Goal: Information Seeking & Learning: Understand process/instructions

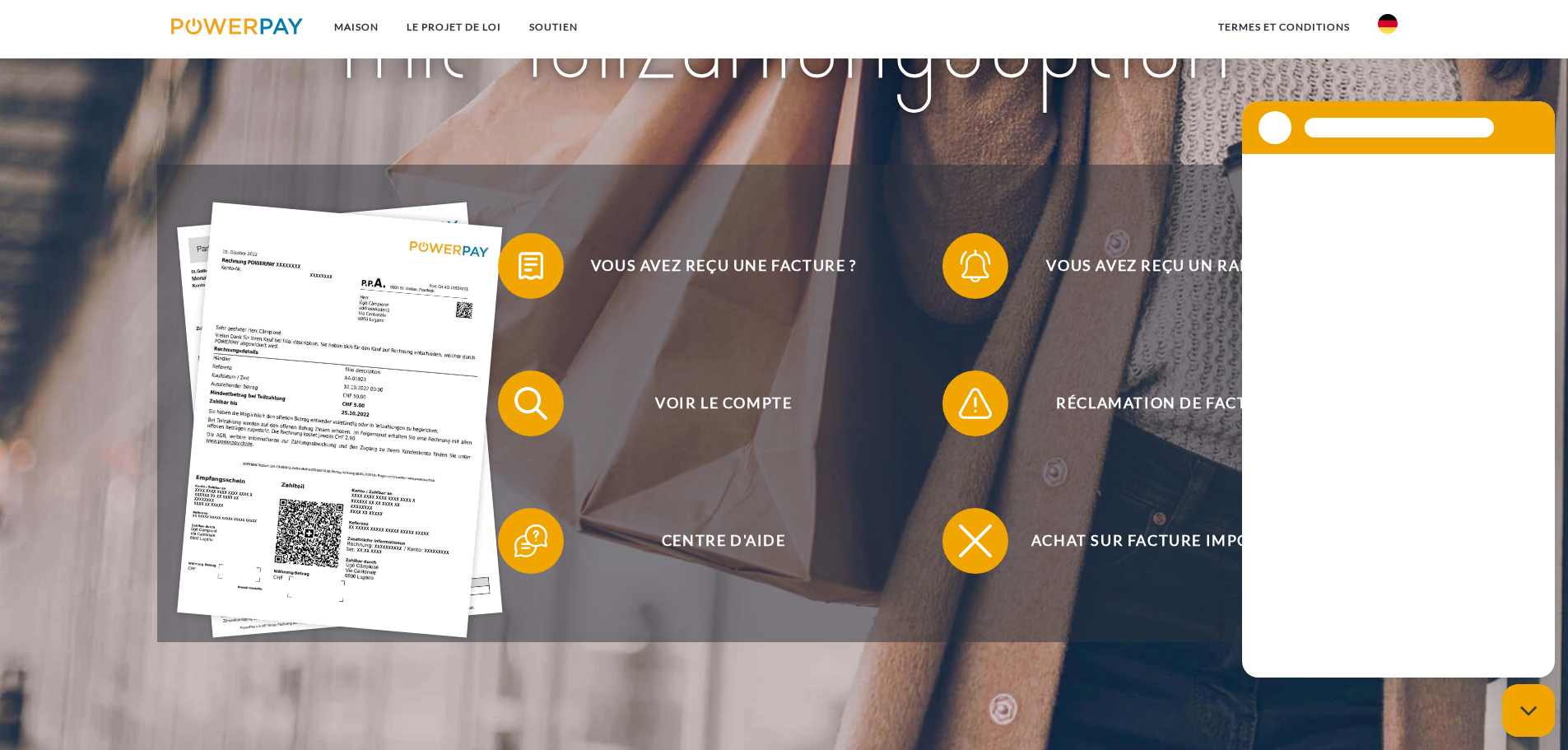
scroll to position [329, 0]
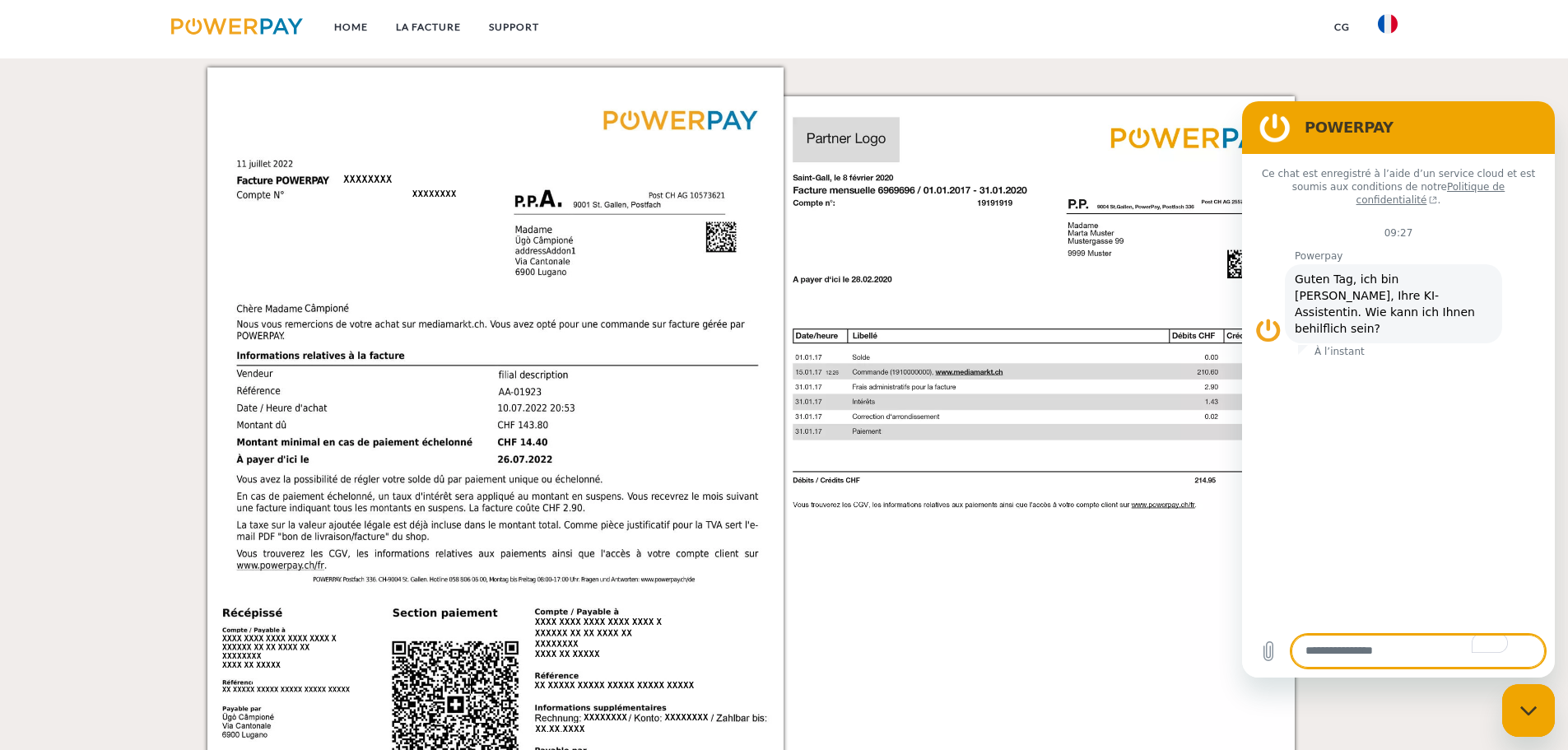
scroll to position [1399, 0]
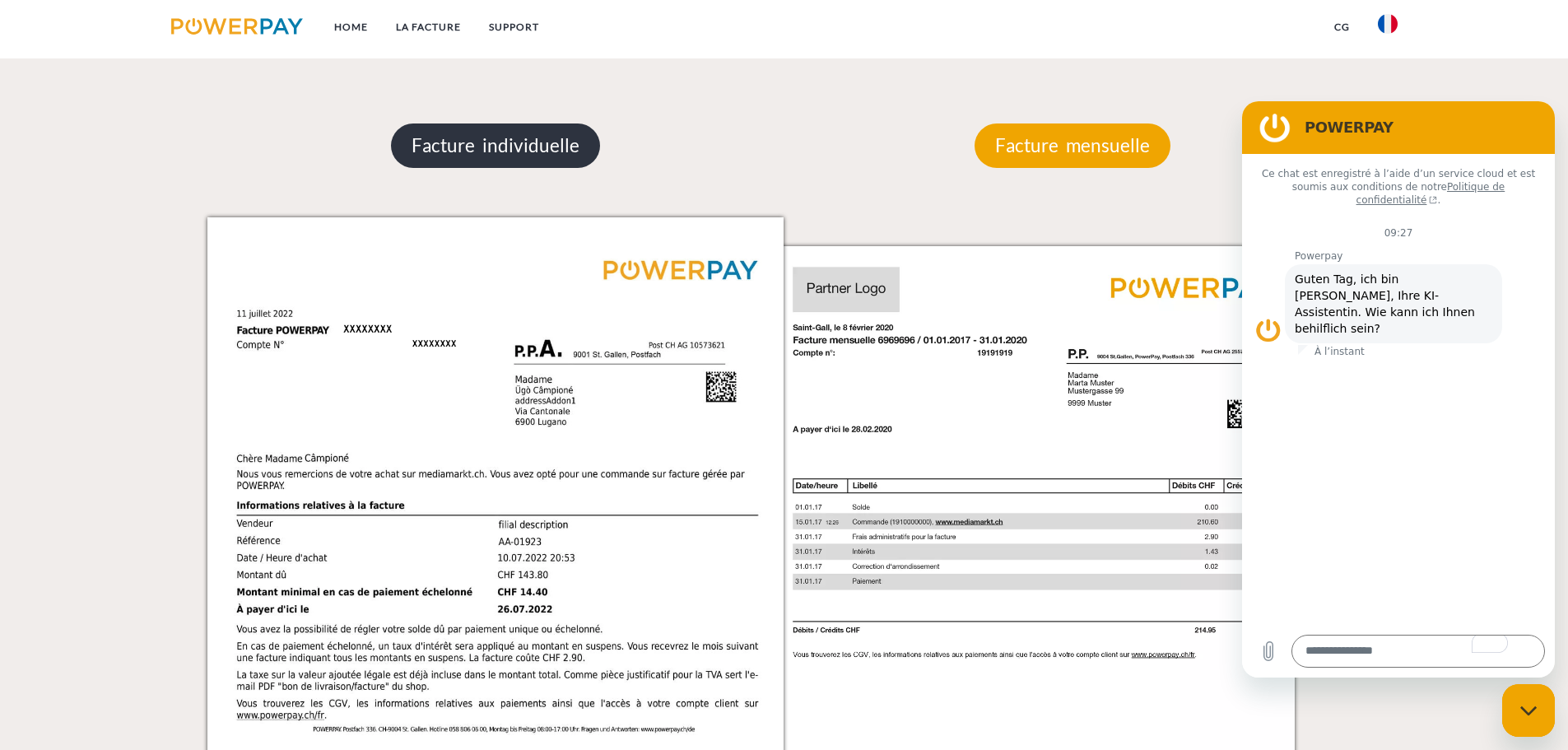
click at [482, 137] on p "Facture individuelle" at bounding box center [496, 145] width 209 height 44
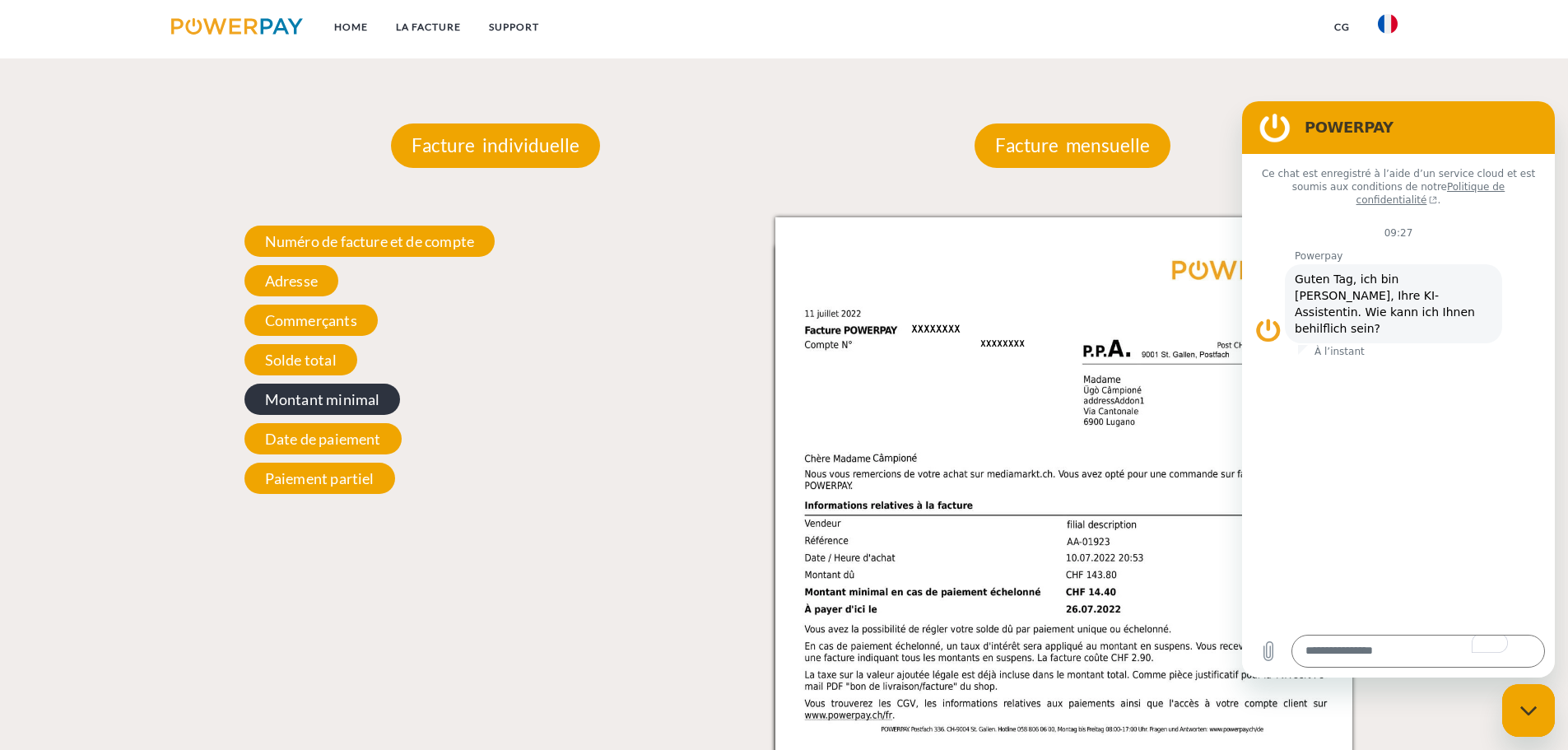
click at [316, 407] on span "Montant minimal" at bounding box center [322, 399] width 156 height 31
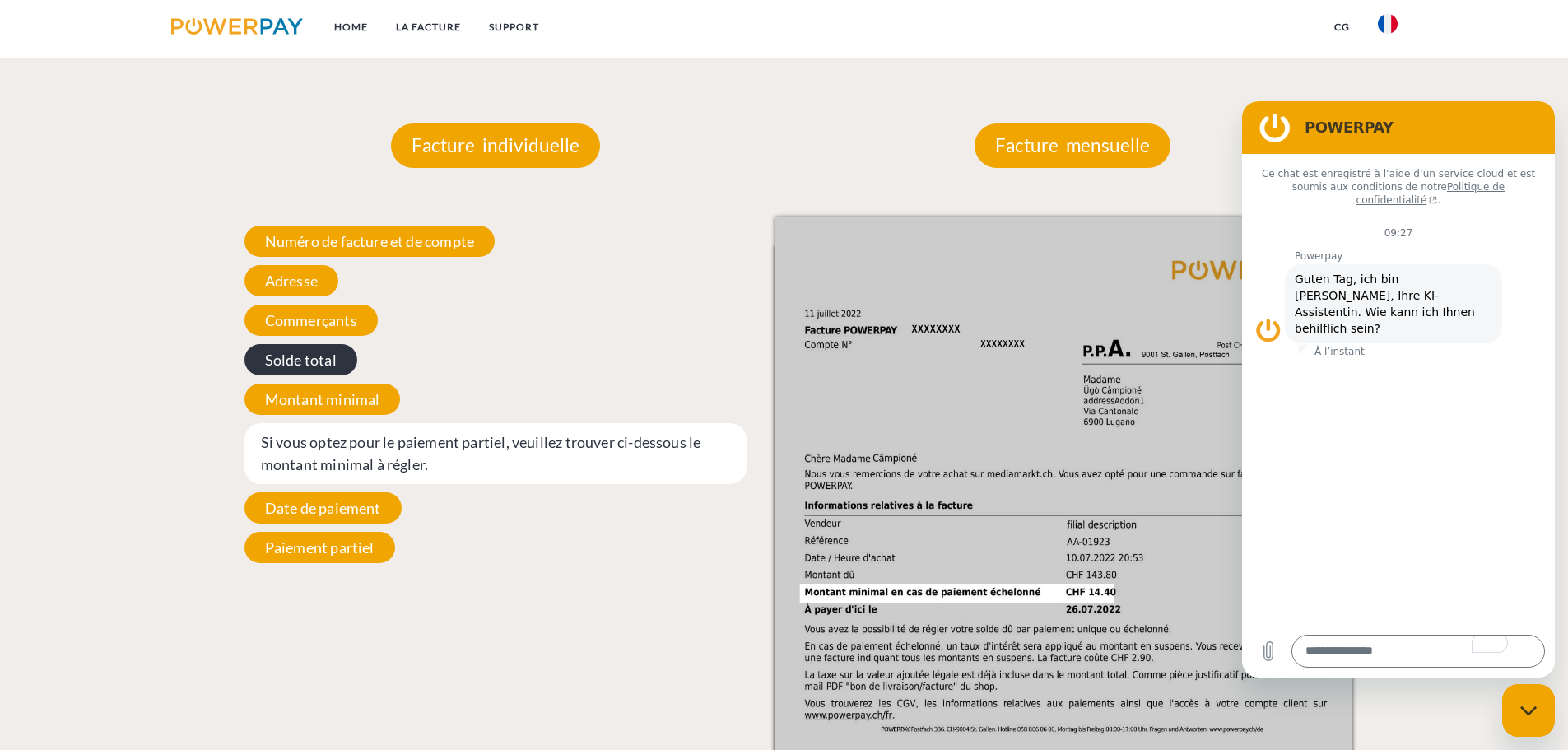
click at [327, 365] on span "Solde total" at bounding box center [301, 359] width 113 height 31
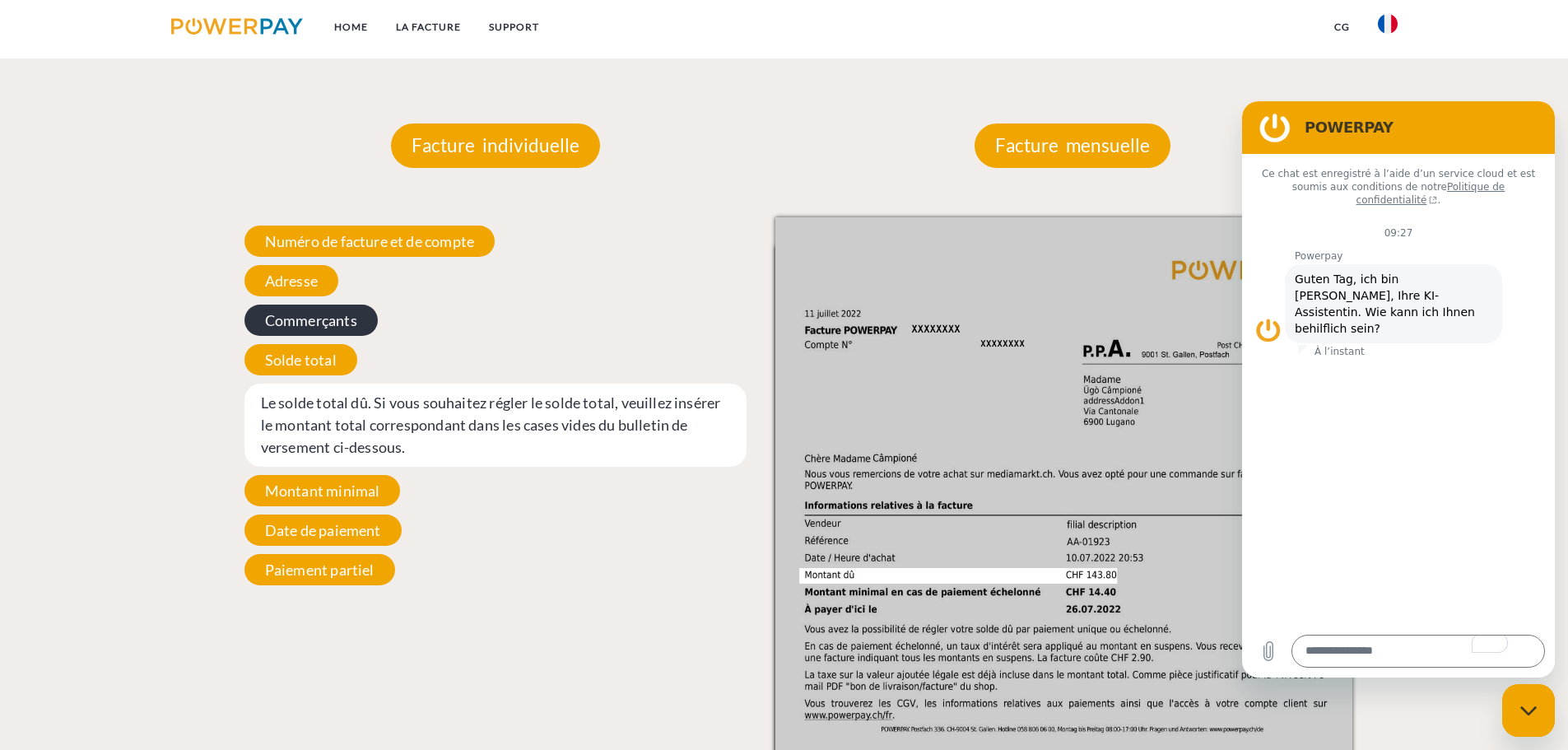
click at [329, 328] on span "Commerçants" at bounding box center [311, 319] width 134 height 31
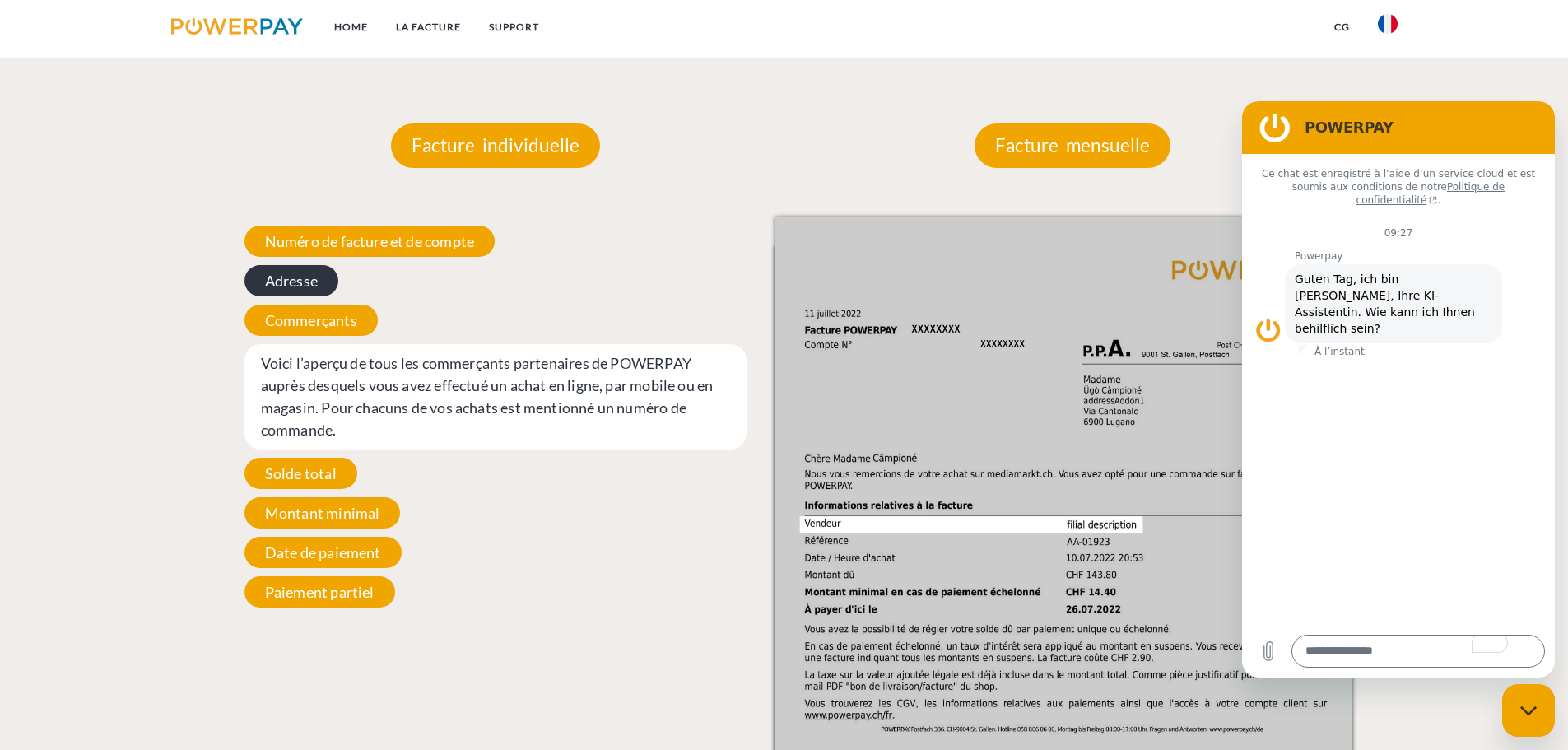
click at [308, 290] on span "Adresse" at bounding box center [291, 280] width 94 height 31
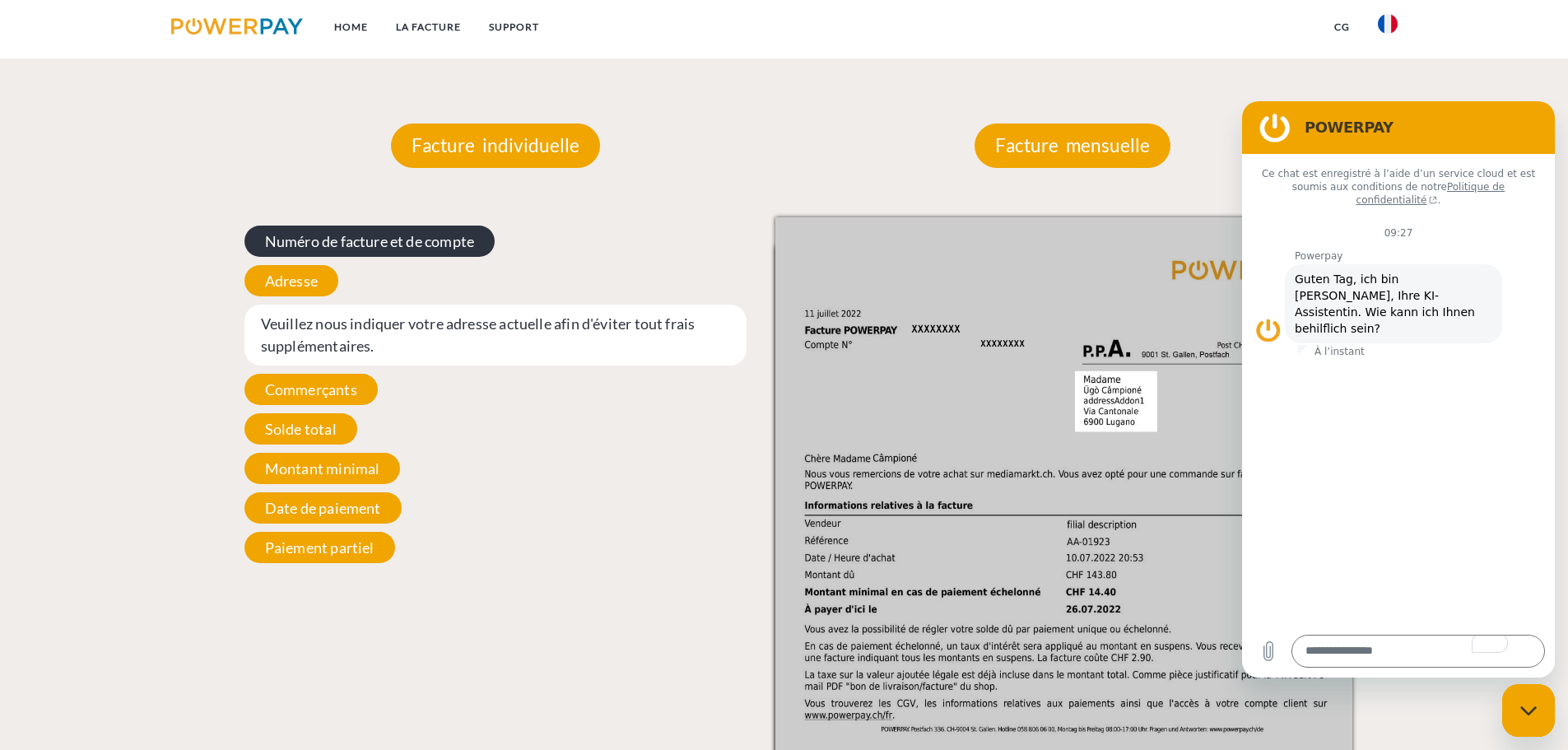
click at [342, 246] on span "Numéro de facture et de compte" at bounding box center [369, 240] width 251 height 31
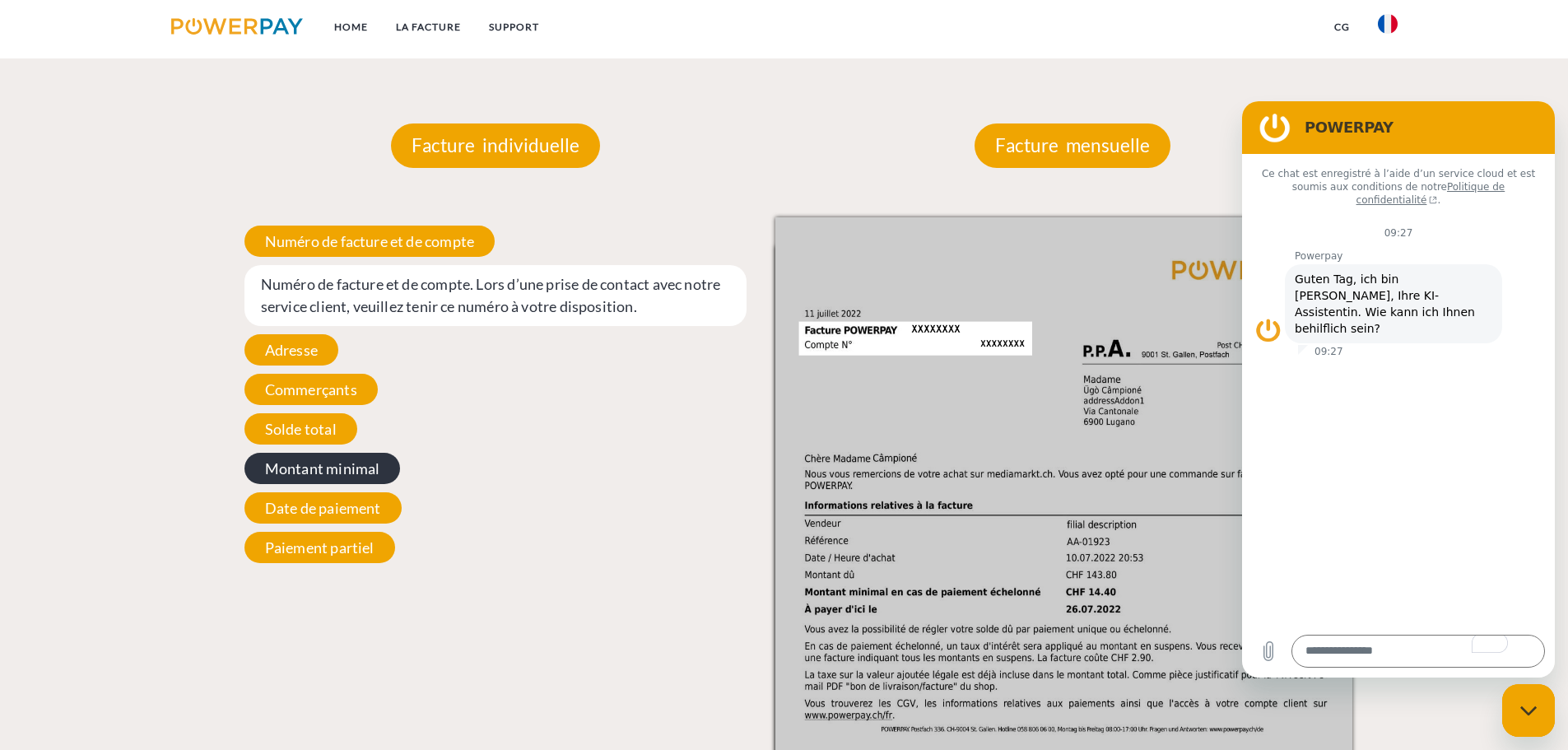
click at [314, 469] on span "Montant minimal" at bounding box center [322, 467] width 156 height 31
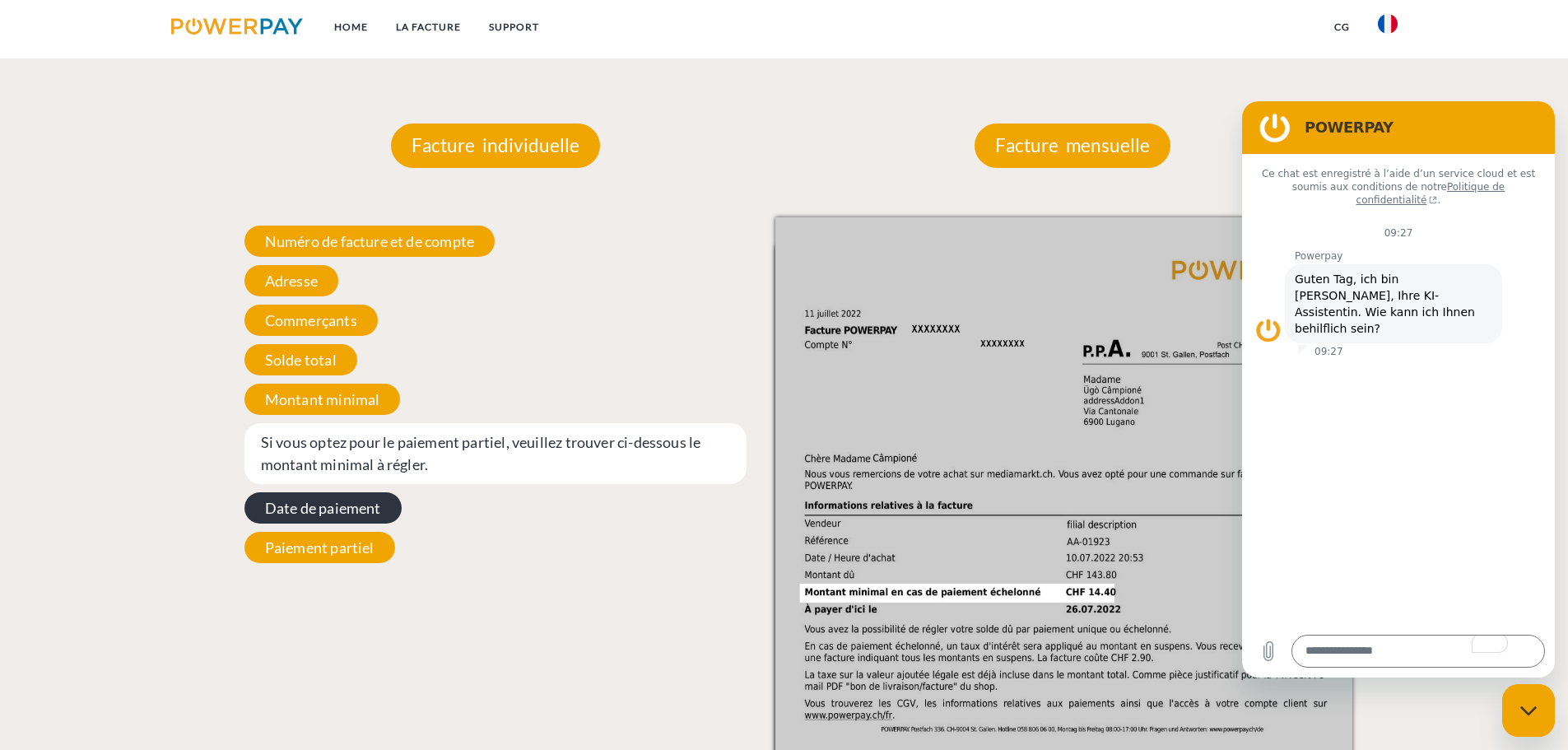
click at [313, 517] on span "Date de paiement" at bounding box center [322, 507] width 157 height 31
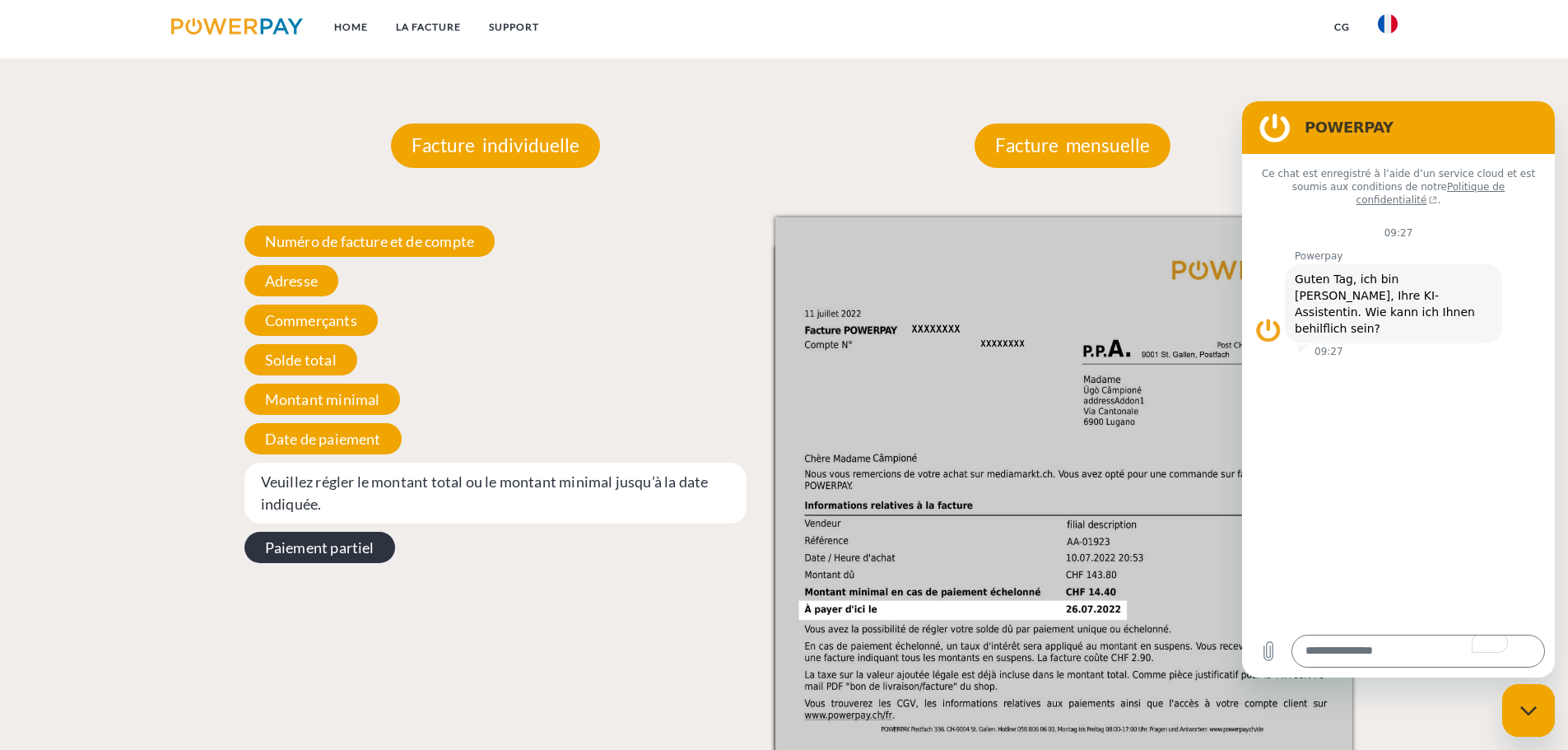
click at [304, 542] on span "Paiement partiel" at bounding box center [319, 546] width 151 height 31
